Goal: Task Accomplishment & Management: Manage account settings

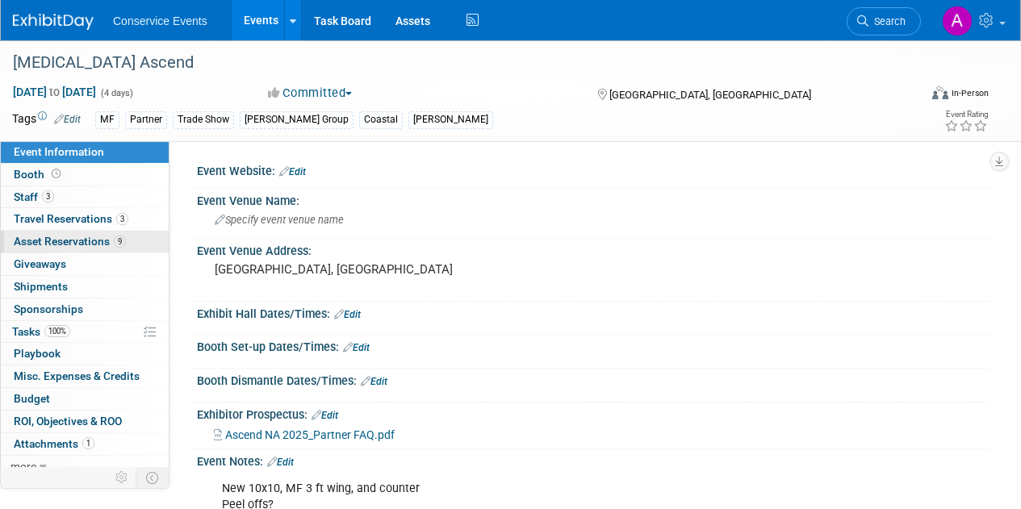
click at [52, 245] on span "Asset Reservations 9" at bounding box center [70, 241] width 112 height 13
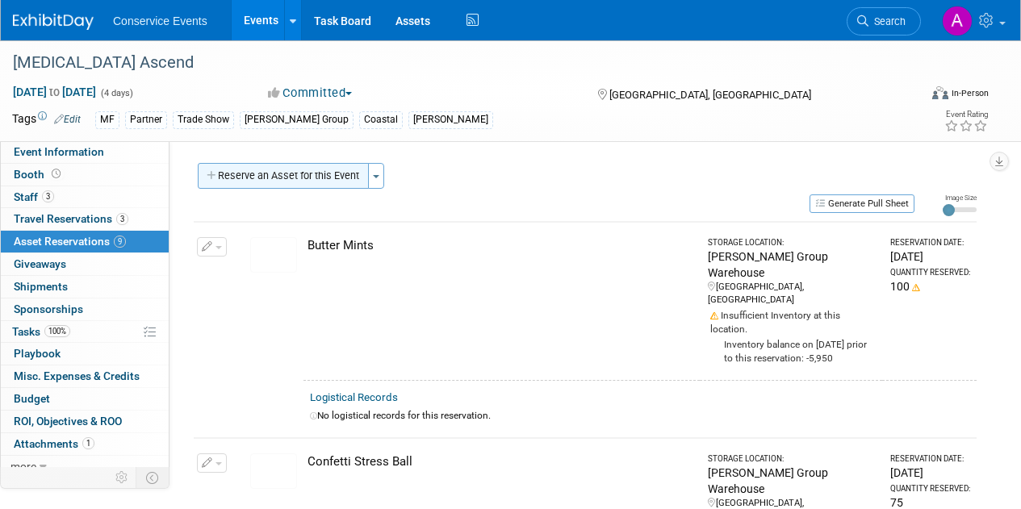
click at [311, 179] on button "Reserve an Asset for this Event" at bounding box center [283, 176] width 171 height 26
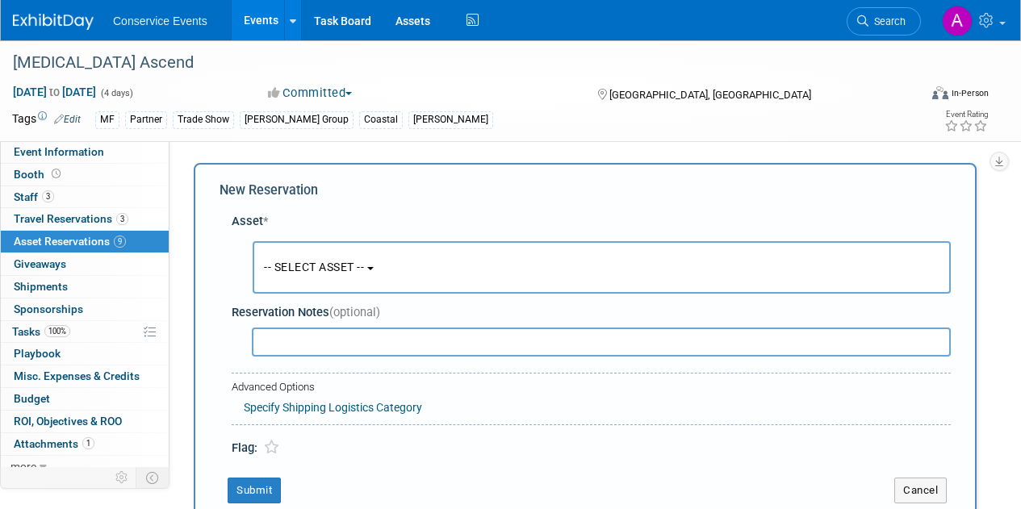
scroll to position [15, 0]
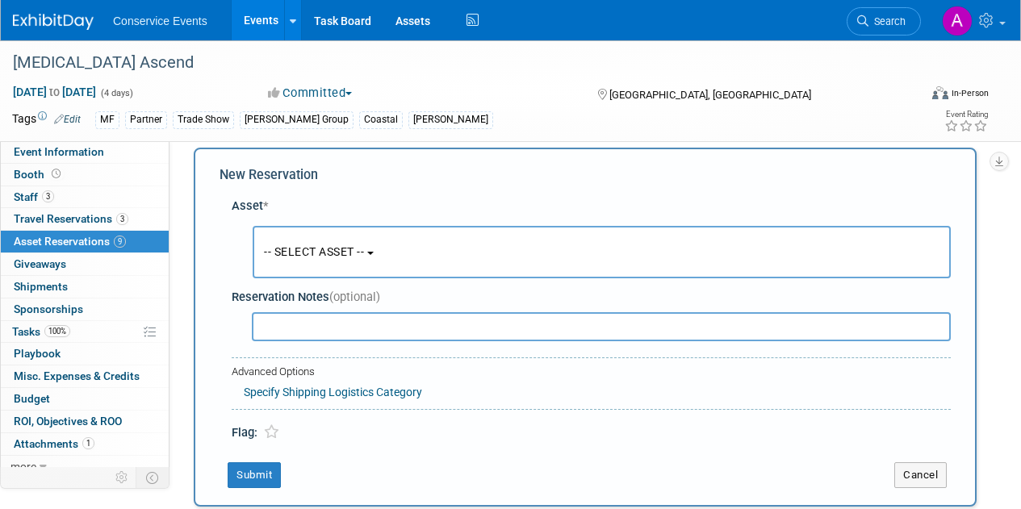
click at [344, 247] on span "-- SELECT ASSET --" at bounding box center [314, 251] width 100 height 13
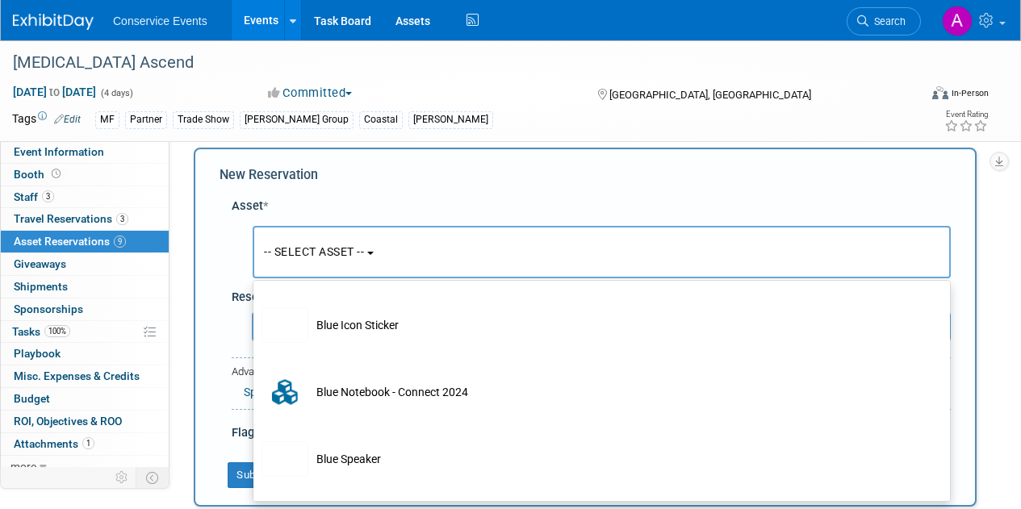
scroll to position [1155, 0]
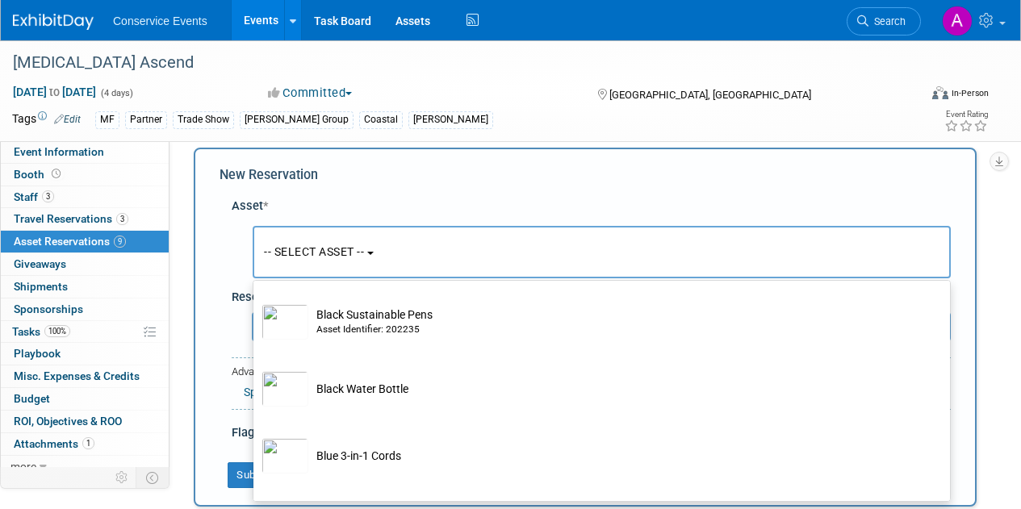
click at [259, 40] on div "Conservice Events Events Add Event Bulk Upload Events Shareable Event Boards Re…" at bounding box center [510, 20] width 1021 height 41
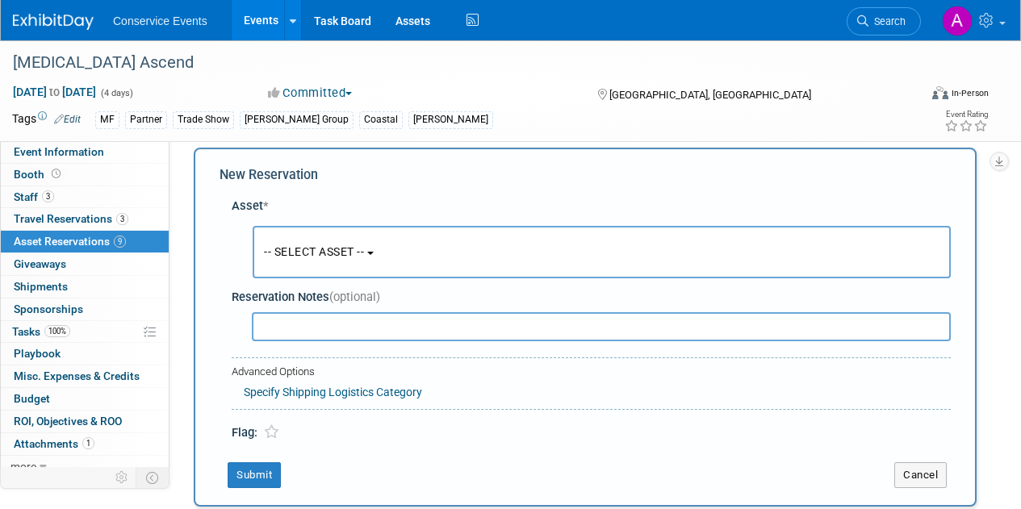
click at [259, 31] on link "Events" at bounding box center [261, 20] width 59 height 40
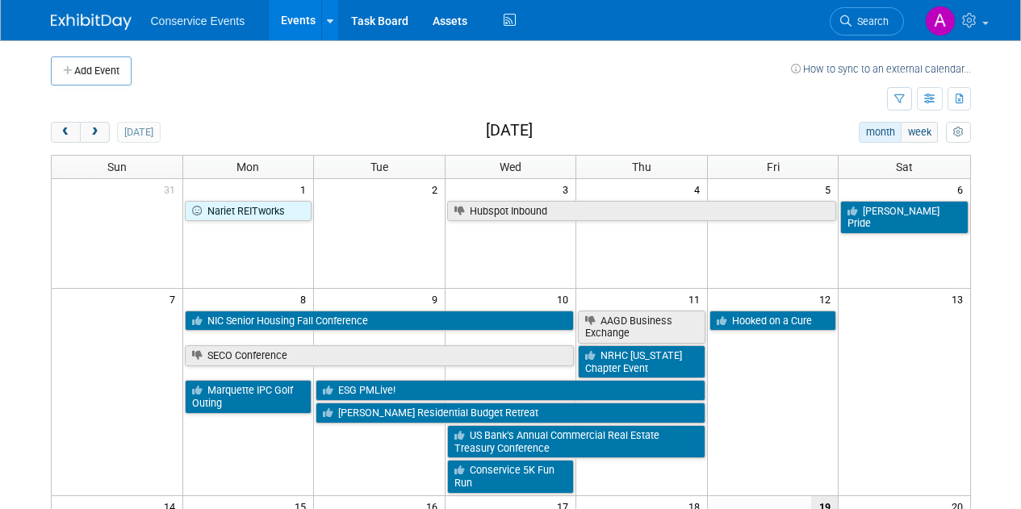
click at [509, 138] on h2 "[DATE]" at bounding box center [509, 131] width 47 height 18
click at [67, 129] on span "prev" at bounding box center [66, 133] width 12 height 10
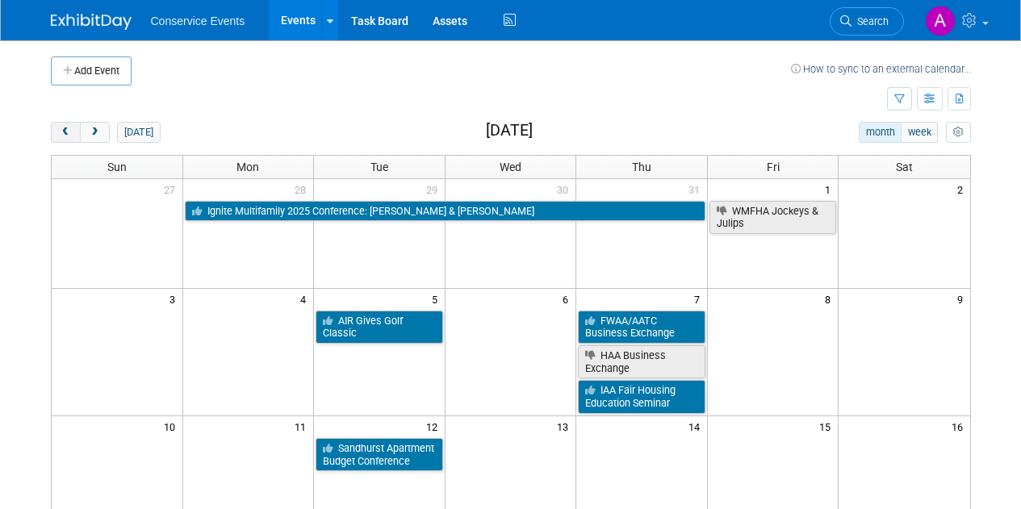
click at [67, 129] on span "prev" at bounding box center [66, 133] width 12 height 10
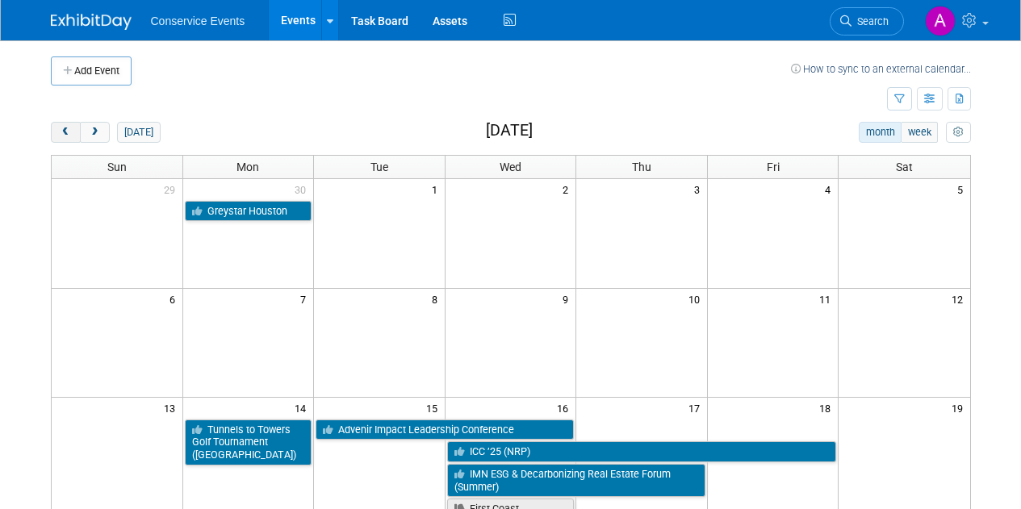
click at [67, 129] on span "prev" at bounding box center [66, 133] width 12 height 10
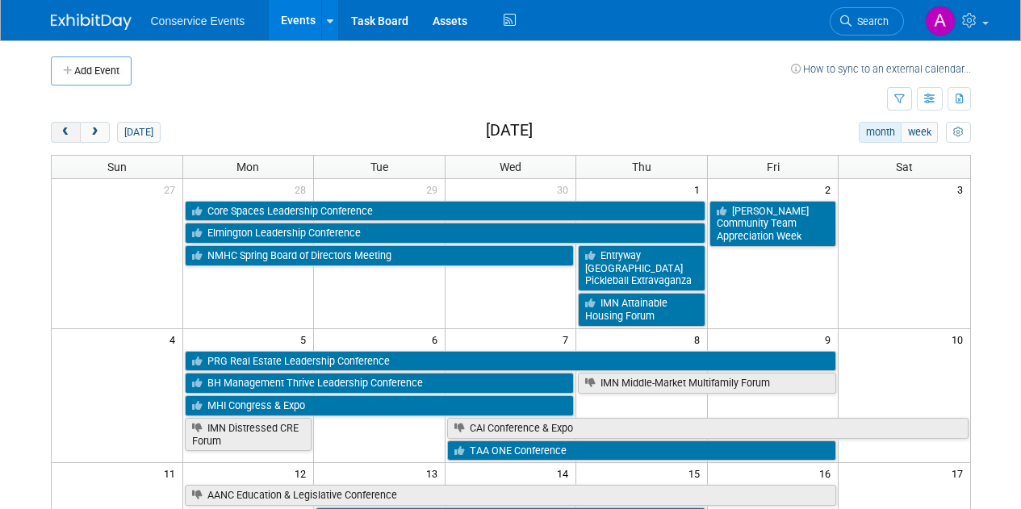
click at [67, 129] on span "prev" at bounding box center [66, 133] width 12 height 10
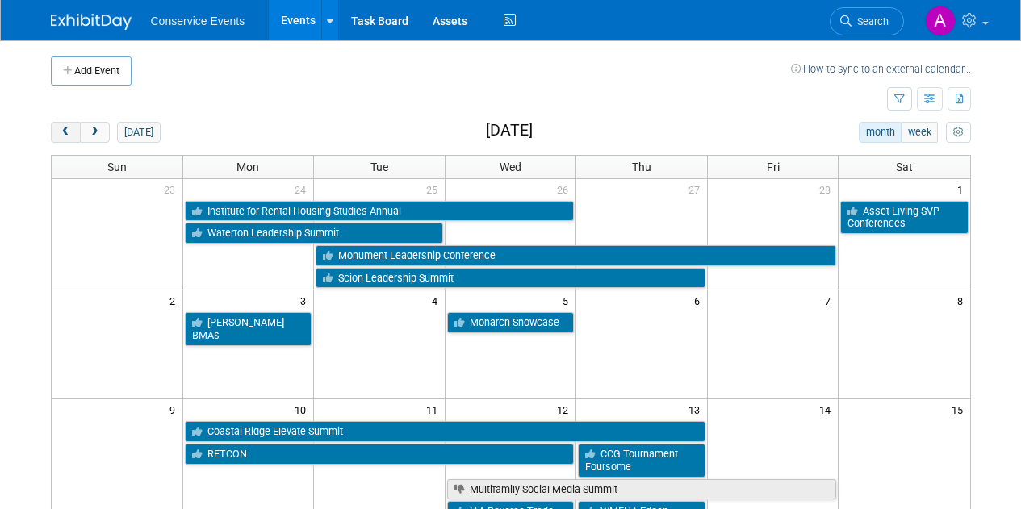
click at [67, 129] on span "prev" at bounding box center [66, 133] width 12 height 10
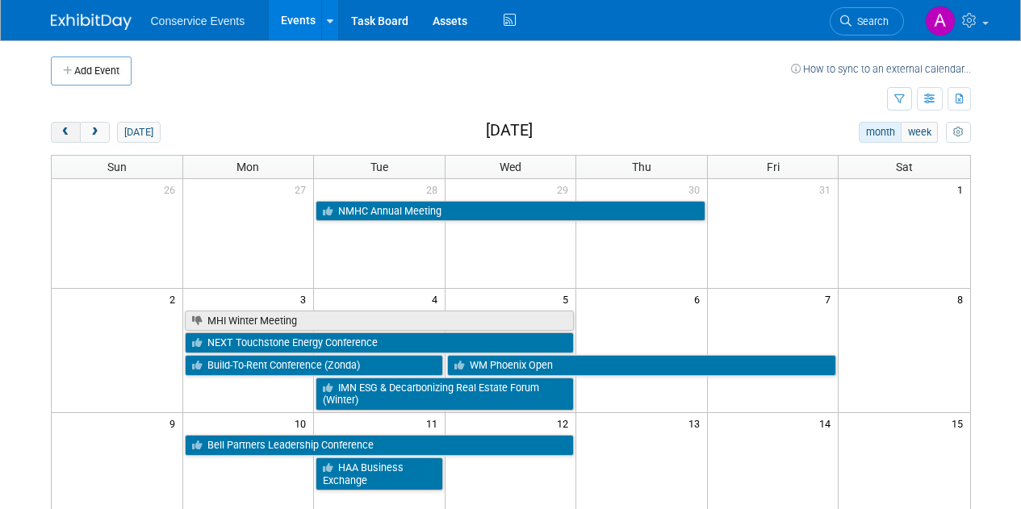
click at [67, 129] on span "prev" at bounding box center [66, 133] width 12 height 10
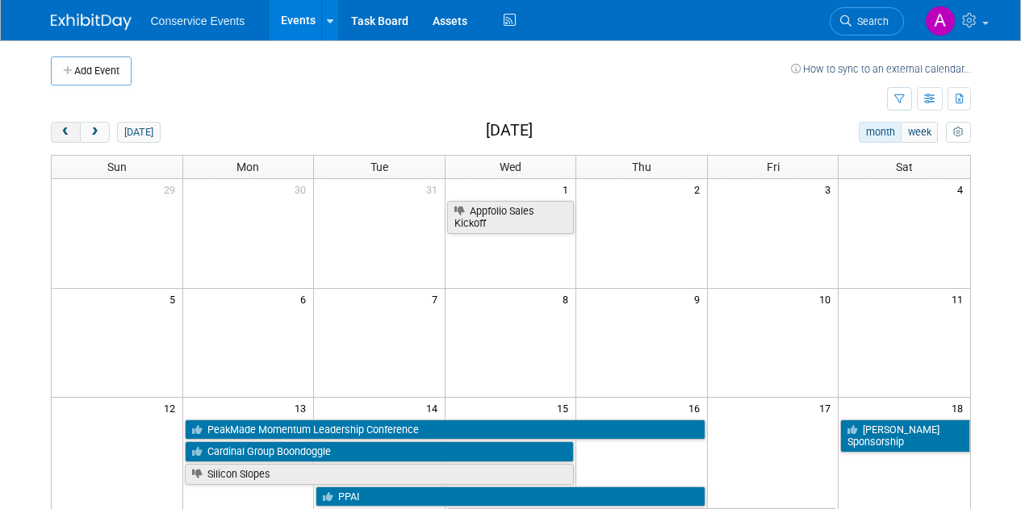
click at [67, 129] on span "prev" at bounding box center [66, 133] width 12 height 10
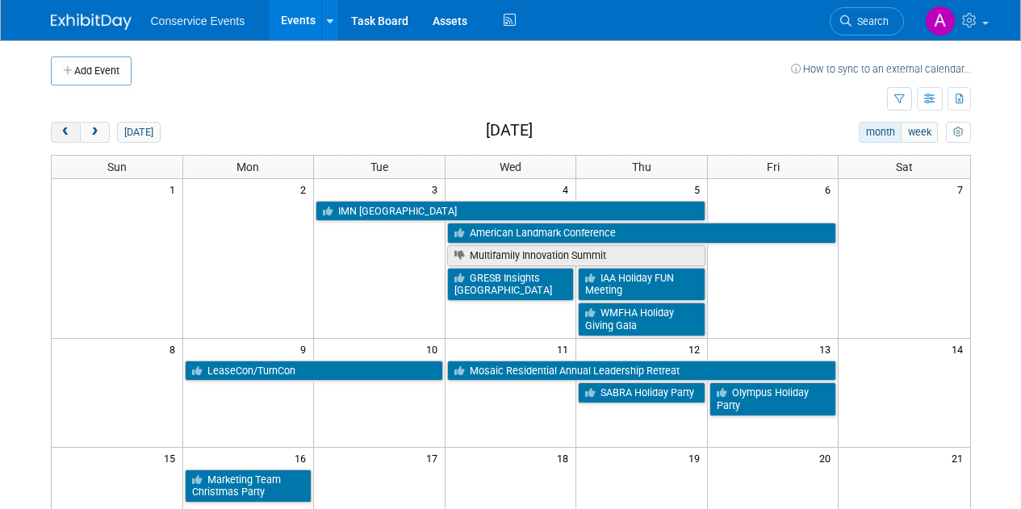
click at [67, 129] on span "prev" at bounding box center [66, 133] width 12 height 10
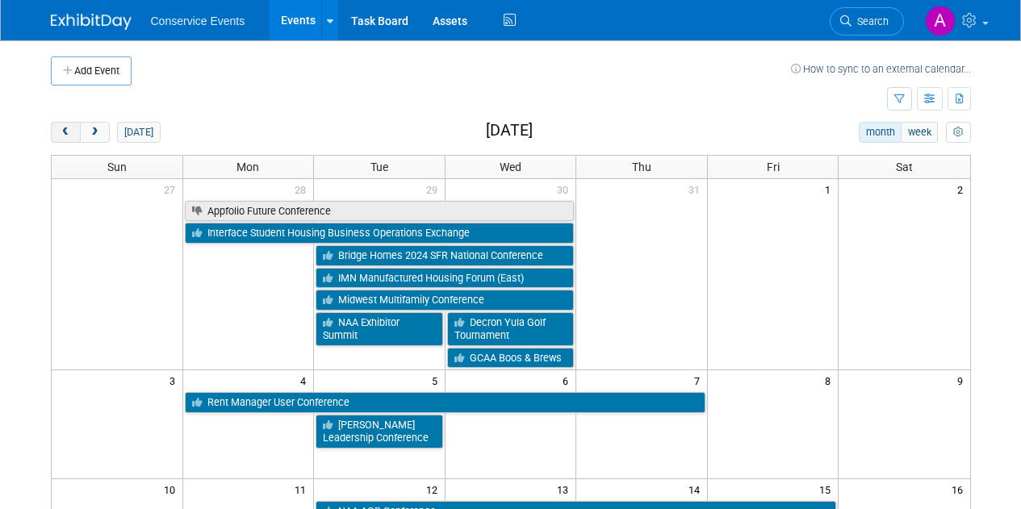
click at [67, 129] on span "prev" at bounding box center [66, 133] width 12 height 10
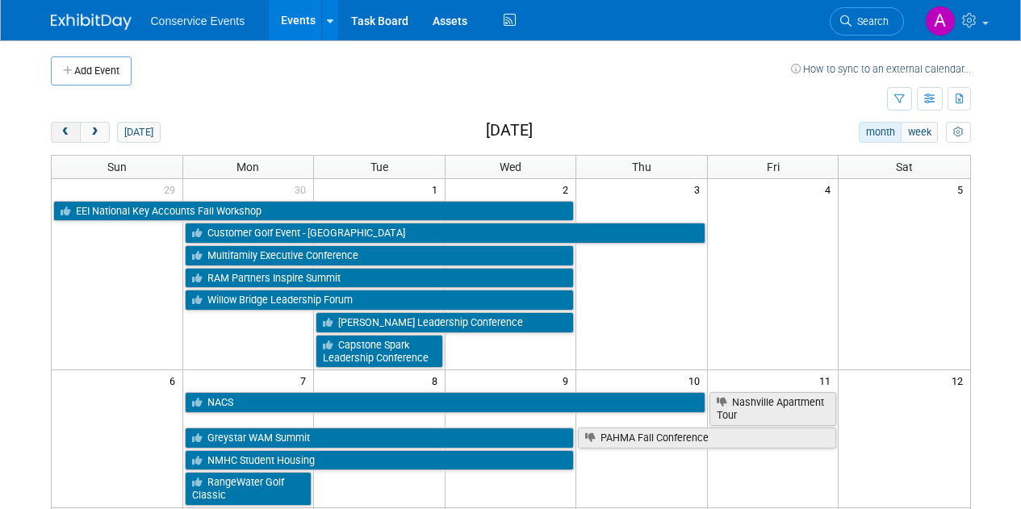
click at [67, 129] on span "prev" at bounding box center [66, 133] width 12 height 10
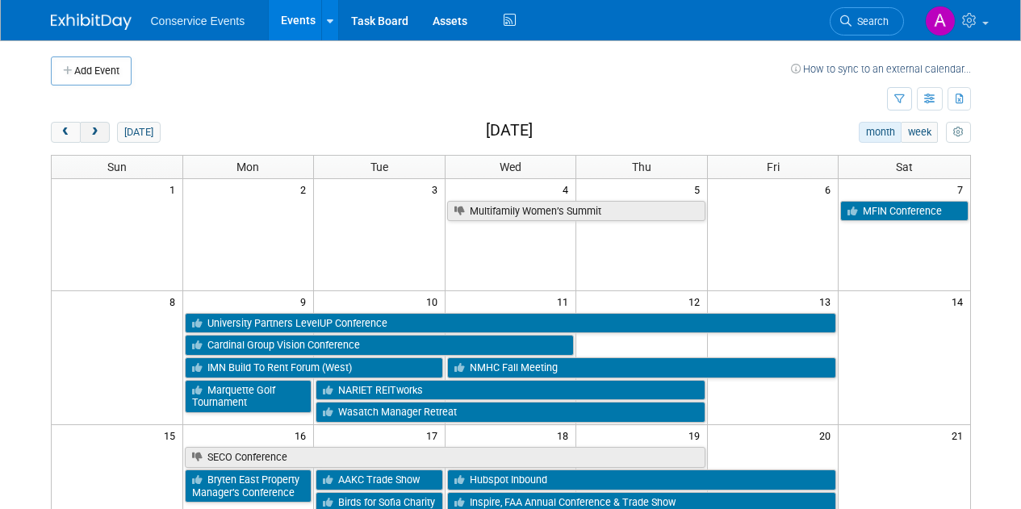
click at [94, 125] on button "next" at bounding box center [95, 132] width 30 height 21
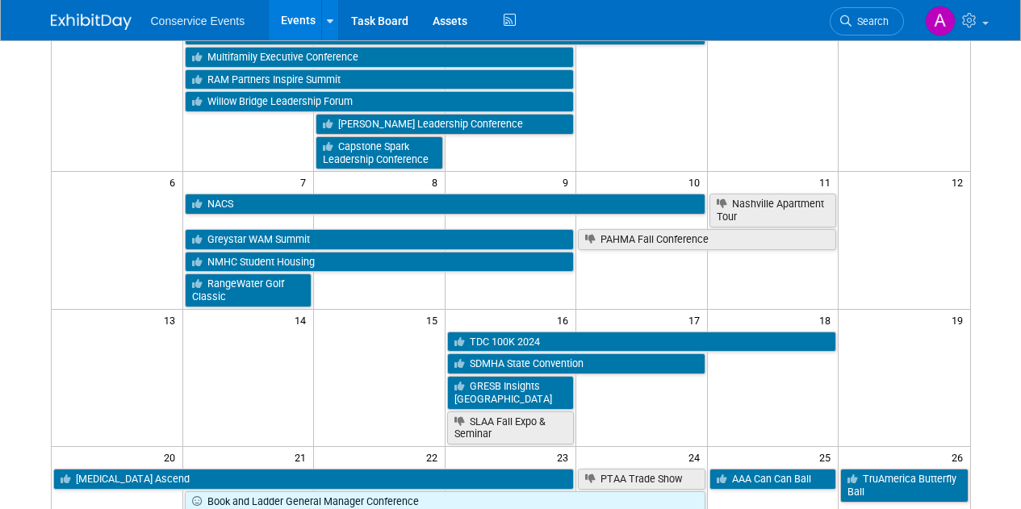
scroll to position [199, 0]
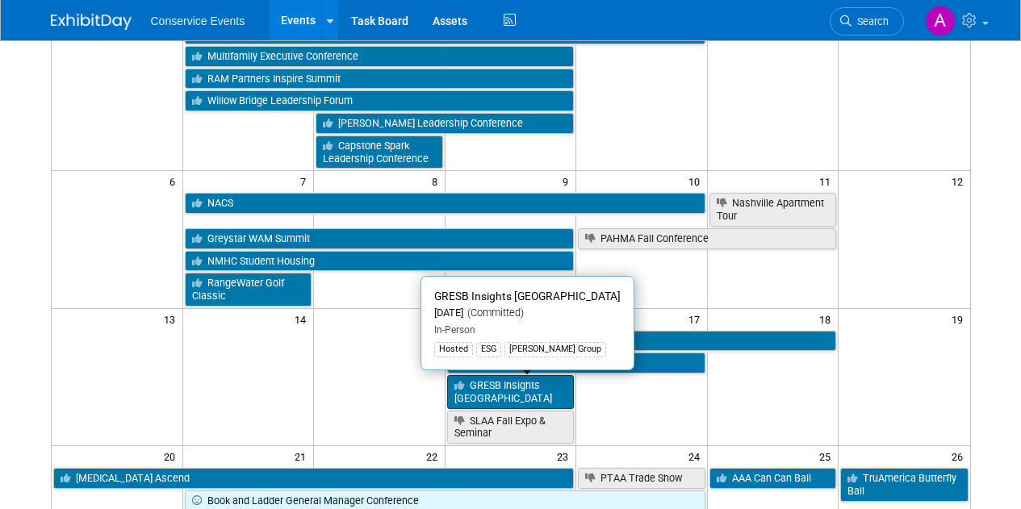
click at [478, 383] on link "GRESB Insights Orange County" at bounding box center [511, 391] width 128 height 33
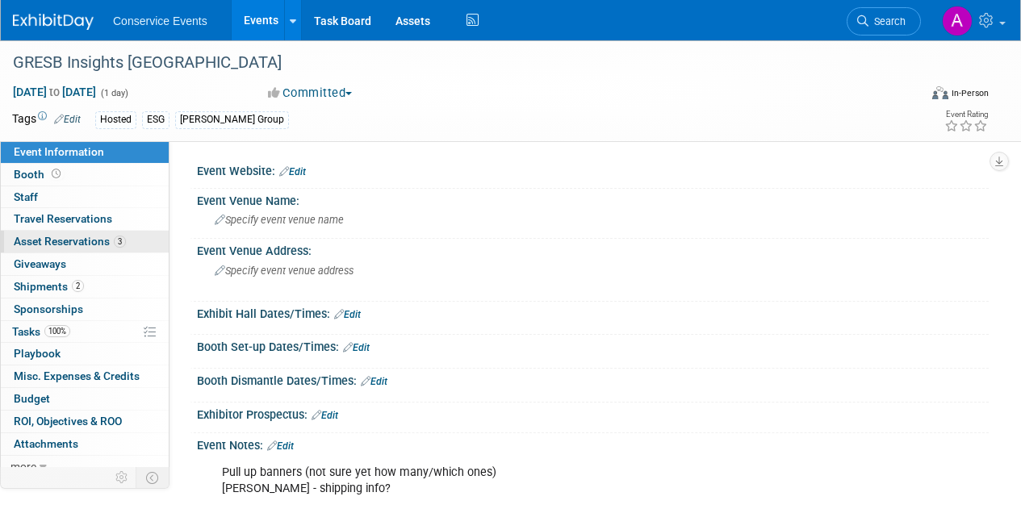
click at [76, 245] on span "Asset Reservations 3" at bounding box center [70, 241] width 112 height 13
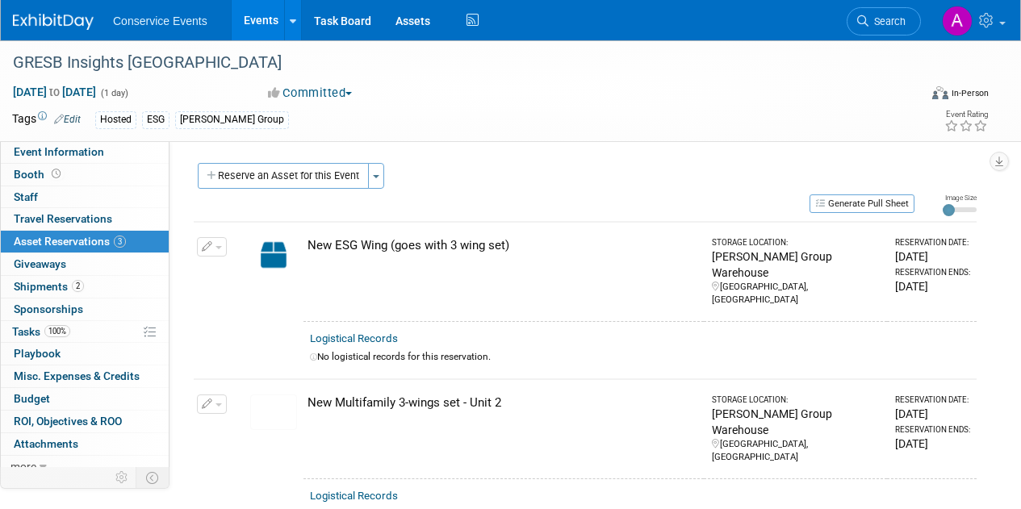
click at [474, 395] on div "New Multifamily 3-wings set - Unit 2" at bounding box center [503, 403] width 390 height 17
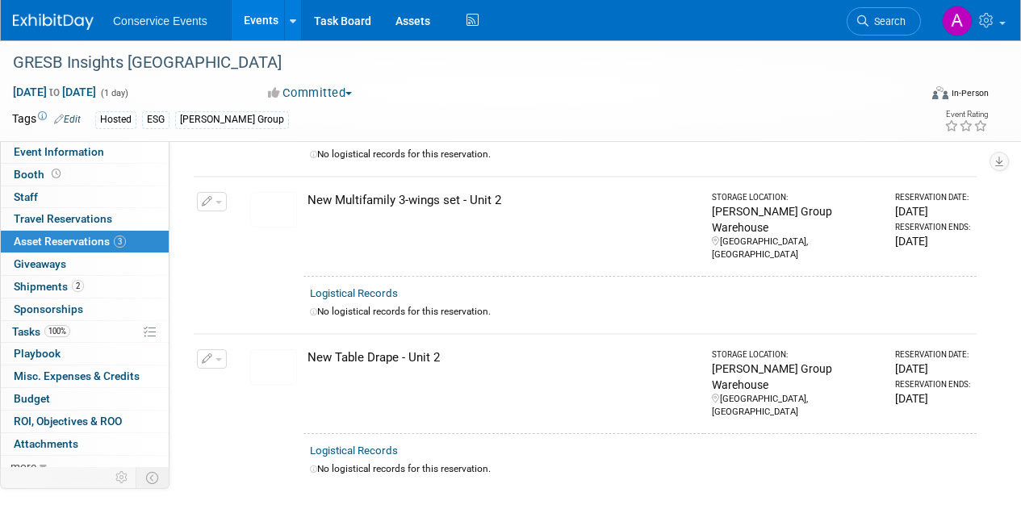
scroll to position [211, 0]
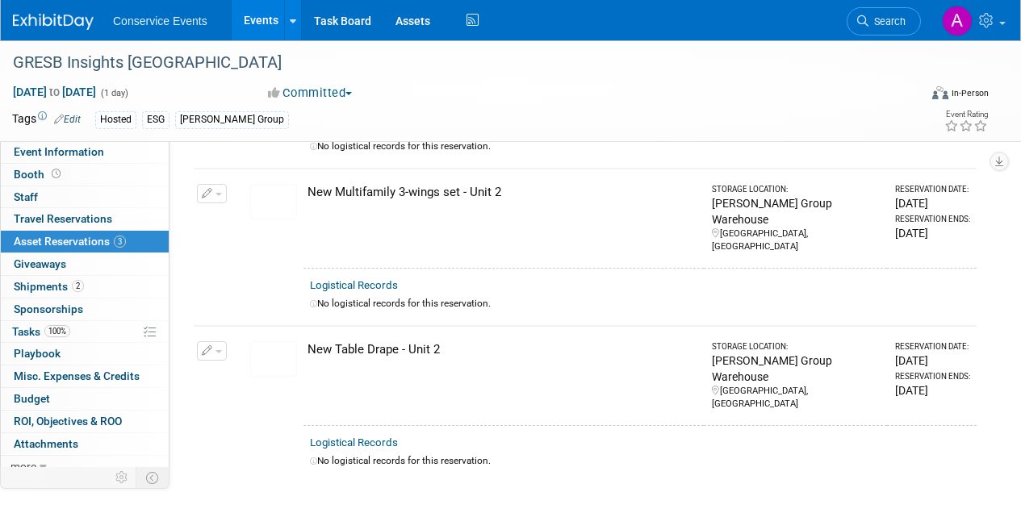
click at [279, 191] on img at bounding box center [273, 202] width 47 height 36
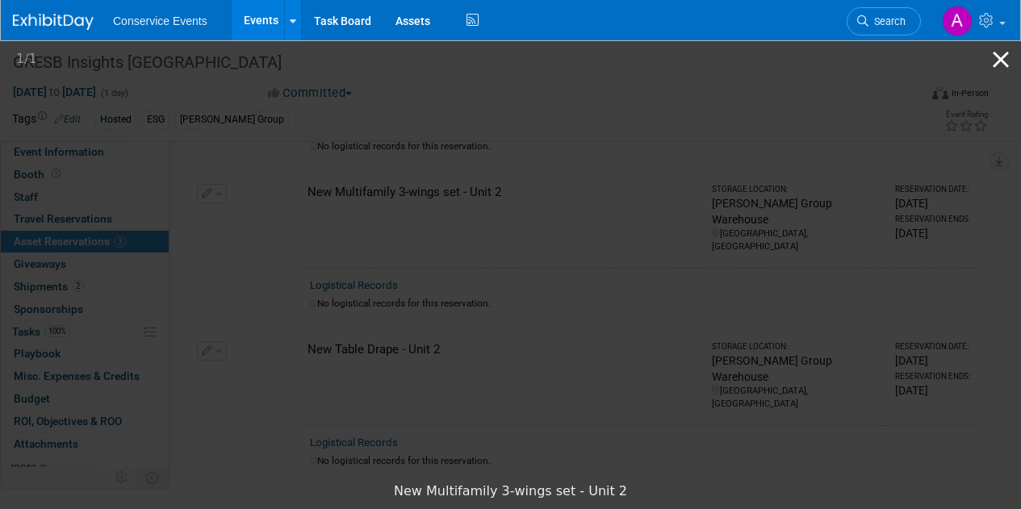
click at [1004, 66] on button "Close gallery" at bounding box center [1001, 59] width 40 height 38
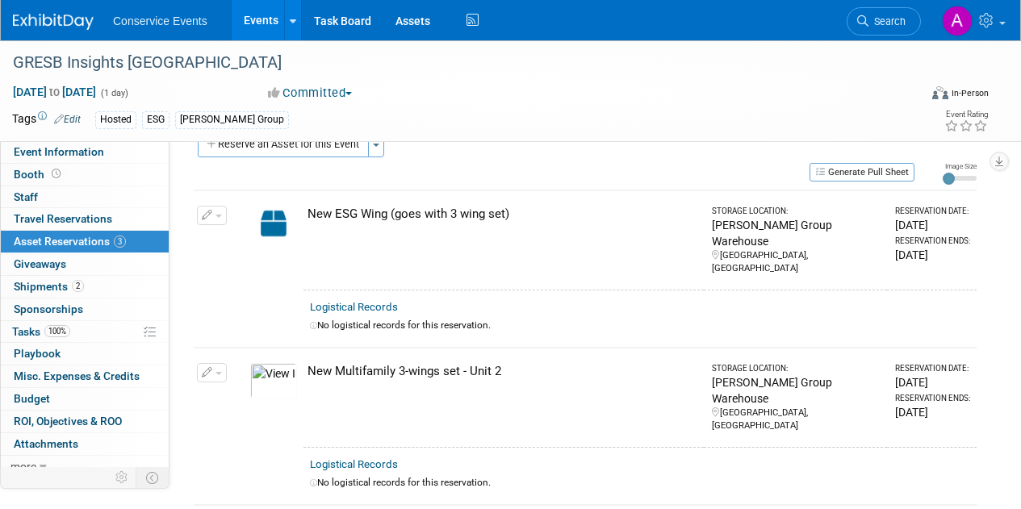
scroll to position [3, 0]
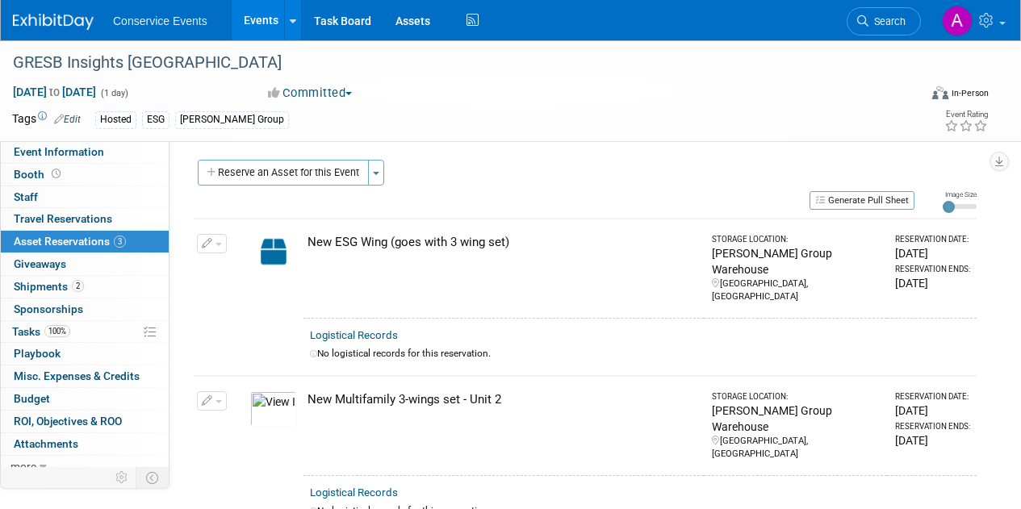
click at [459, 233] on td "New ESG Wing (goes with 3 wing set)" at bounding box center [504, 268] width 400 height 99
click at [335, 243] on div "New ESG Wing (goes with 3 wing set)" at bounding box center [503, 242] width 390 height 17
click at [323, 241] on div "New ESG Wing (goes with 3 wing set)" at bounding box center [503, 242] width 390 height 17
click at [346, 248] on div "New ESG Wing (goes with 3 wing set)" at bounding box center [503, 242] width 390 height 17
